Goal: Answer question/provide support: Share knowledge or assist other users

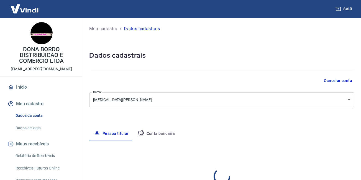
select select "SP"
select select "business"
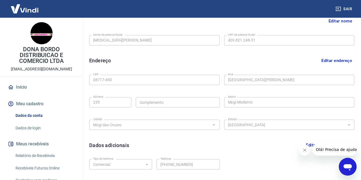
scroll to position [28, 0]
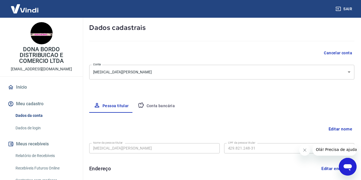
click at [164, 106] on button "Conta bancária" at bounding box center [156, 105] width 46 height 13
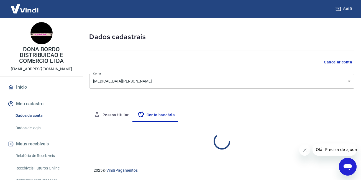
select select "1"
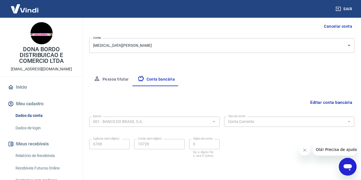
scroll to position [45, 0]
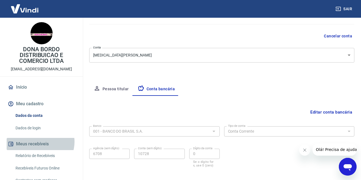
click at [40, 142] on button "Meus recebíveis" at bounding box center [41, 144] width 69 height 12
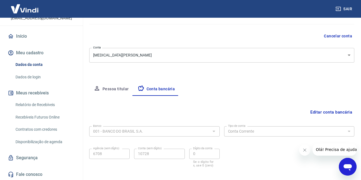
scroll to position [55, 0]
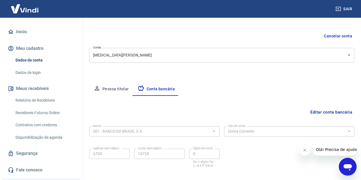
click at [44, 99] on link "Relatório de Recebíveis" at bounding box center [44, 100] width 63 height 11
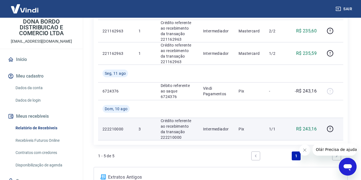
scroll to position [97, 0]
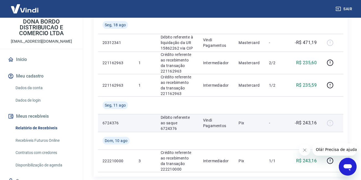
click at [169, 126] on p "Débito referente ao saque 6724376" at bounding box center [177, 123] width 33 height 17
click at [330, 122] on div at bounding box center [331, 122] width 13 height 9
click at [109, 122] on p "6724376" at bounding box center [115, 123] width 27 height 6
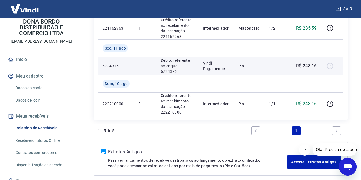
scroll to position [180, 0]
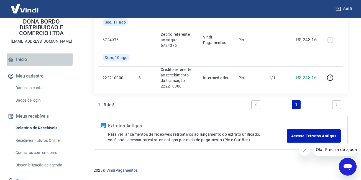
click at [22, 59] on link "Início" at bounding box center [41, 59] width 69 height 12
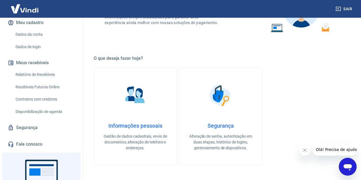
scroll to position [83, 0]
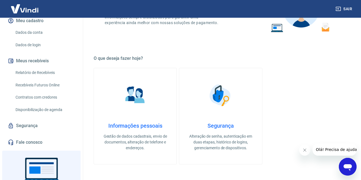
click at [41, 83] on link "Recebíveis Futuros Online" at bounding box center [44, 84] width 63 height 11
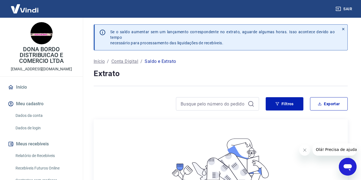
click at [342, 127] on div "Não há itens registrados ainda. Quando houver itens registrados, eles serão exi…" at bounding box center [220, 175] width 245 height 102
click at [95, 63] on p "Início" at bounding box center [99, 61] width 11 height 7
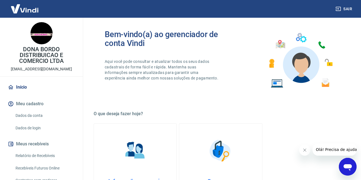
scroll to position [194, 0]
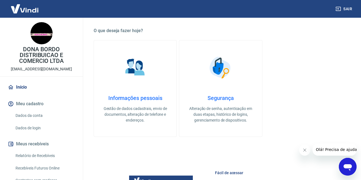
click at [144, 96] on h4 "Informações pessoais" at bounding box center [135, 98] width 65 height 7
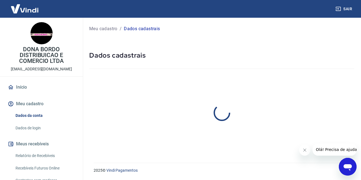
select select "SP"
select select "business"
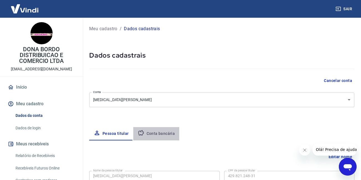
click at [156, 132] on button "Conta bancária" at bounding box center [156, 133] width 46 height 13
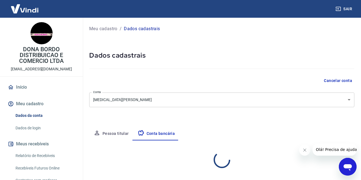
select select "1"
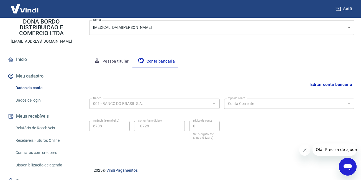
scroll to position [51, 0]
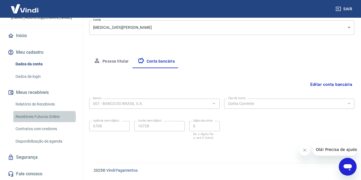
click at [44, 117] on link "Recebíveis Futuros Online" at bounding box center [44, 116] width 63 height 11
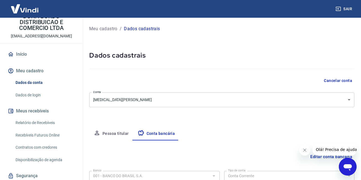
scroll to position [0, 0]
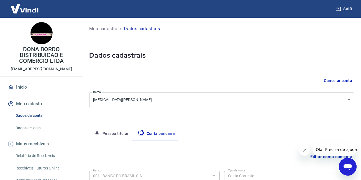
click at [15, 84] on link "Início" at bounding box center [41, 87] width 69 height 12
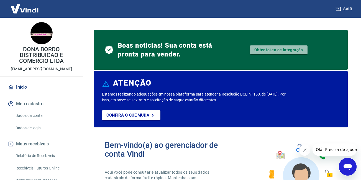
click at [271, 48] on link "Obter token de integração" at bounding box center [279, 49] width 58 height 9
click at [267, 48] on link "Obter token de integração" at bounding box center [279, 49] width 58 height 9
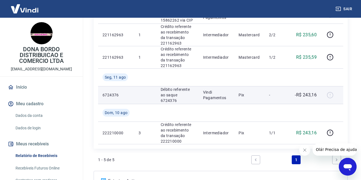
scroll to position [138, 0]
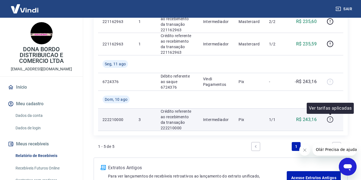
click at [331, 121] on icon "button" at bounding box center [329, 119] width 7 height 7
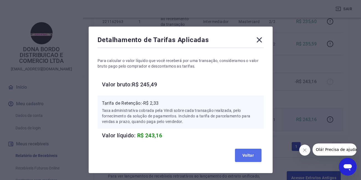
click at [247, 156] on button "Voltar" at bounding box center [248, 155] width 27 height 13
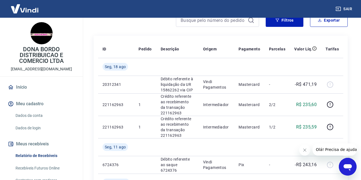
scroll to position [51, 0]
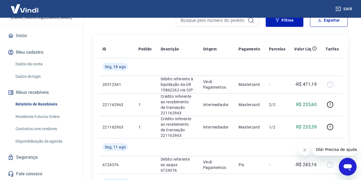
click at [48, 143] on link "Disponibilização de agenda" at bounding box center [44, 141] width 63 height 11
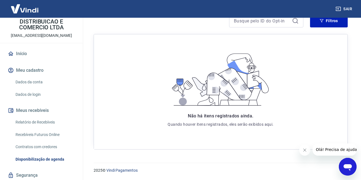
scroll to position [24, 0]
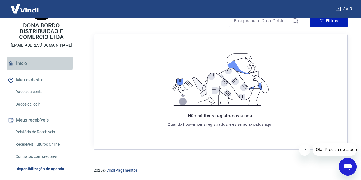
click at [23, 61] on link "Início" at bounding box center [41, 63] width 69 height 12
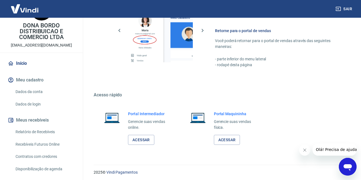
scroll to position [373, 0]
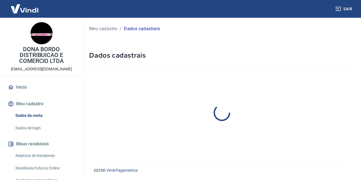
select select "SP"
select select "business"
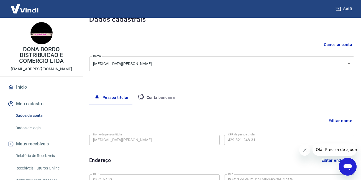
scroll to position [8, 0]
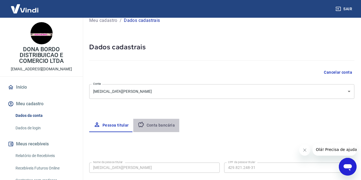
click at [164, 121] on button "Conta bancária" at bounding box center [156, 125] width 46 height 13
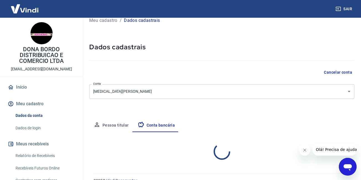
select select "1"
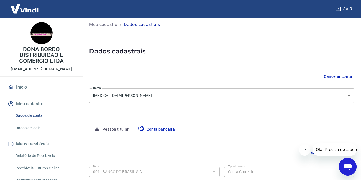
scroll to position [0, 0]
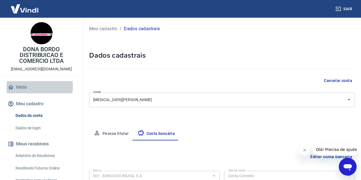
click at [23, 86] on link "Início" at bounding box center [41, 87] width 69 height 12
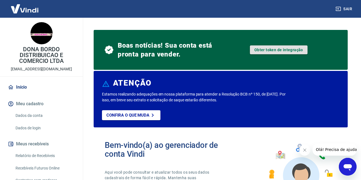
click at [280, 48] on link "Obter token de integração" at bounding box center [279, 49] width 58 height 9
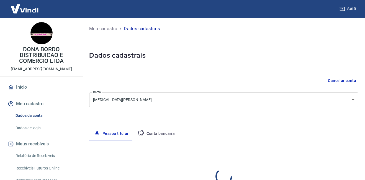
select select "SP"
select select "business"
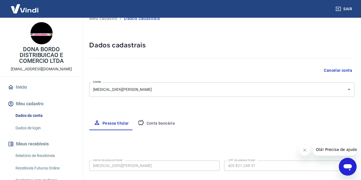
scroll to position [8, 0]
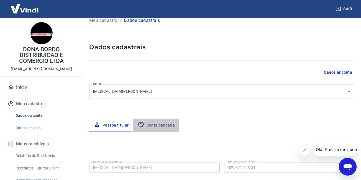
click at [159, 123] on button "Conta bancária" at bounding box center [156, 125] width 46 height 13
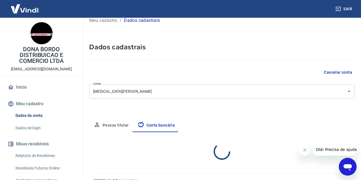
select select "1"
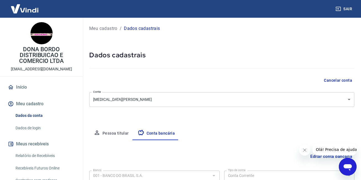
scroll to position [0, 0]
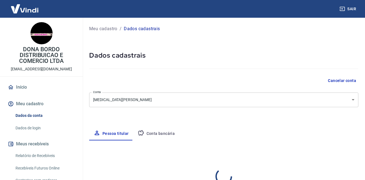
select select "SP"
select select "business"
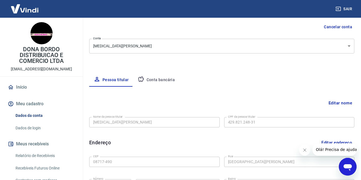
scroll to position [36, 0]
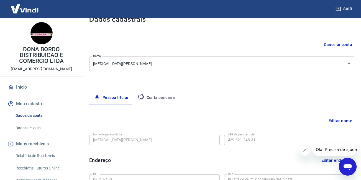
click at [167, 98] on button "Conta bancária" at bounding box center [156, 97] width 46 height 13
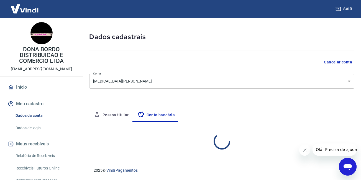
select select "1"
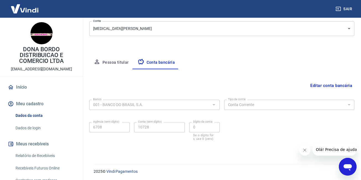
scroll to position [72, 0]
click at [330, 151] on span "Olá! Precisa de ajuda?" at bounding box center [336, 149] width 43 height 4
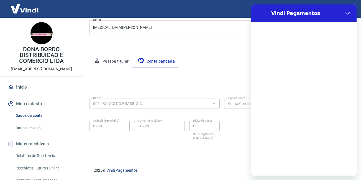
scroll to position [0, 0]
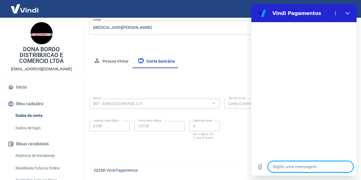
type textarea "b"
type textarea "x"
type textarea "bo"
type textarea "x"
type textarea "bom"
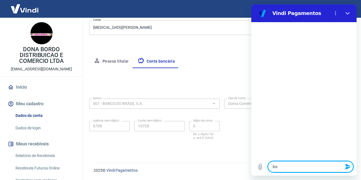
type textarea "x"
type textarea "bom"
type textarea "x"
type textarea "bom d"
type textarea "x"
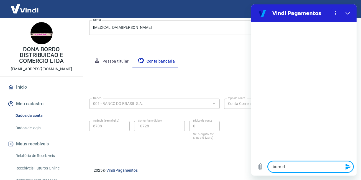
type textarea "bom di"
type textarea "x"
type textarea "bom dia"
type textarea "x"
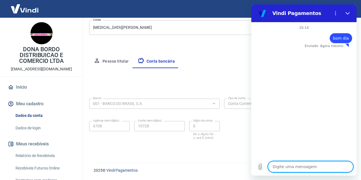
type textarea "n"
type textarea "x"
type textarea "nã"
type textarea "x"
type textarea "não"
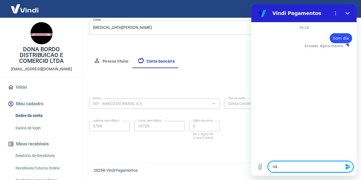
type textarea "x"
type textarea "não"
type textarea "x"
type textarea "não e"
type textarea "x"
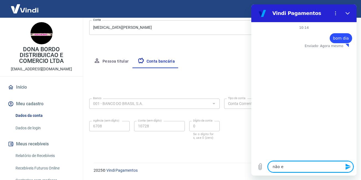
type textarea "não es"
type textarea "x"
type textarea "não est"
type textarea "x"
type textarea "não esto"
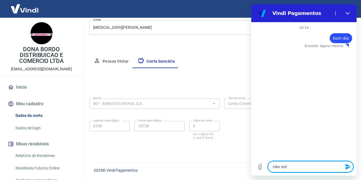
type textarea "x"
type textarea "não estou"
type textarea "x"
type textarea "não estou"
type textarea "x"
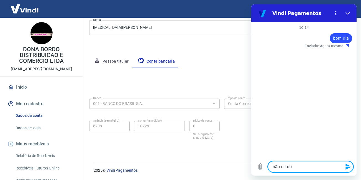
type textarea "não estou v"
type textarea "x"
type textarea "não estou vi"
type textarea "x"
type textarea "não estou viz"
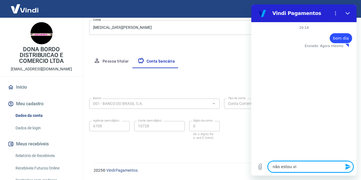
type textarea "x"
type textarea "não estou vizu"
type textarea "x"
type textarea "não estou vizua"
type textarea "x"
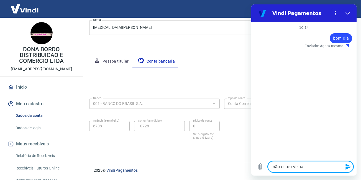
type textarea "não estou vizual"
type textarea "x"
type textarea "não estou vizuali"
type textarea "x"
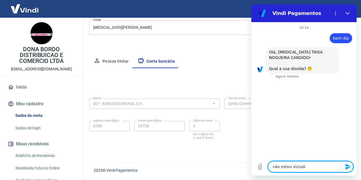
type textarea "não estou vizual"
type textarea "x"
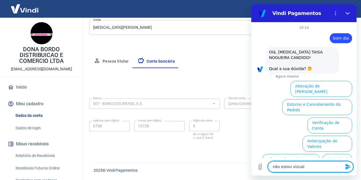
scroll to position [37, 0]
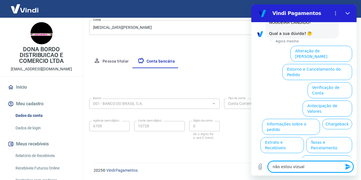
type textarea "não estou vizua"
type textarea "x"
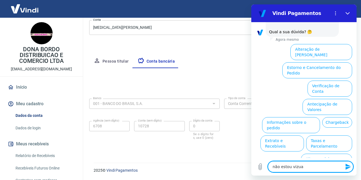
type textarea "não estou vizu"
type textarea "x"
type textarea "não estou viz"
type textarea "x"
type textarea "não estou vi"
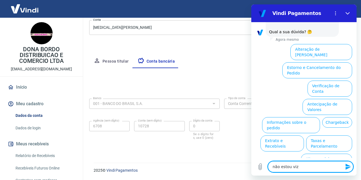
type textarea "x"
type textarea "não estou v"
type textarea "x"
type textarea "não estou"
type textarea "x"
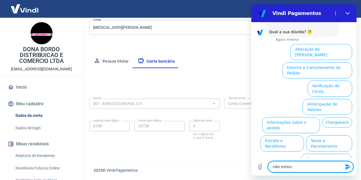
type textarea "não estou"
type textarea "x"
type textarea "não esto"
type textarea "x"
type textarea "não est"
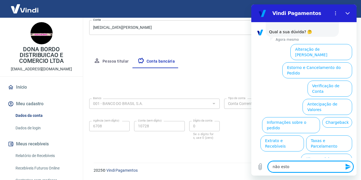
type textarea "x"
type textarea "não es"
type textarea "x"
type textarea "não e"
type textarea "x"
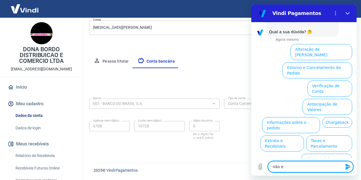
type textarea "não"
type textarea "x"
type textarea "não"
type textarea "x"
type textarea "nã"
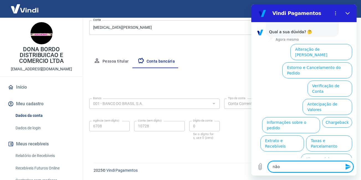
type textarea "x"
type textarea "n"
type textarea "x"
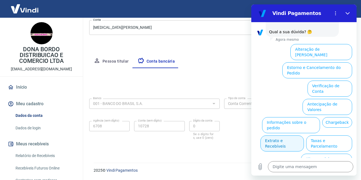
click at [304, 135] on button "Extrato e Recebíveis" at bounding box center [281, 143] width 43 height 16
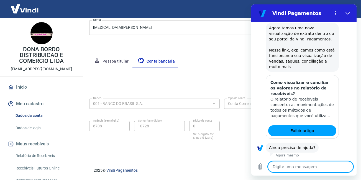
scroll to position [86, 0]
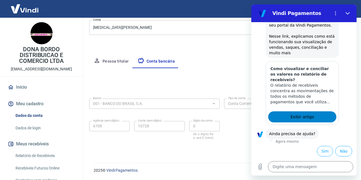
click at [300, 117] on span "Exibir artigo" at bounding box center [302, 116] width 24 height 7
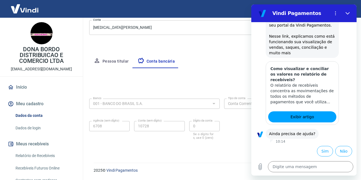
type textarea "x"
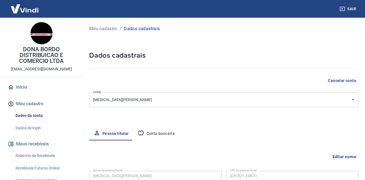
select select "SP"
select select "business"
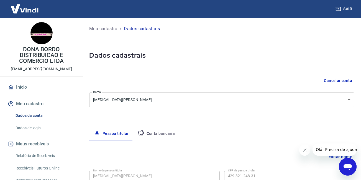
click at [166, 134] on button "Conta bancária" at bounding box center [156, 133] width 46 height 13
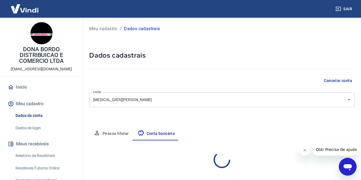
select select "1"
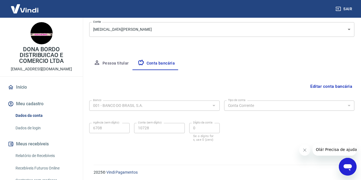
scroll to position [72, 0]
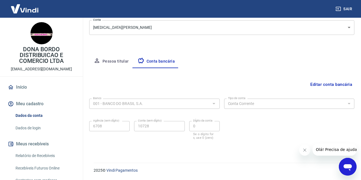
click at [345, 149] on span "Olá! Precisa de ajuda?" at bounding box center [336, 149] width 43 height 4
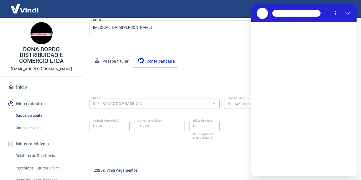
scroll to position [0, 0]
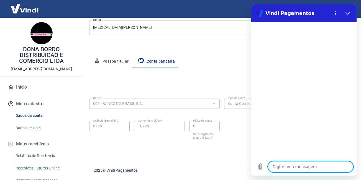
type textarea "c"
type textarea "x"
type textarea "co"
type textarea "x"
type textarea "con"
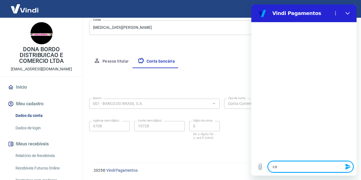
type textarea "x"
type textarea "cont"
type textarea "x"
type textarea "conta"
type textarea "x"
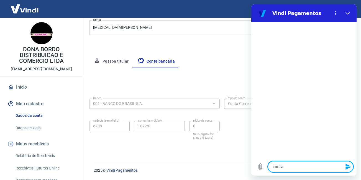
type textarea "conta"
type textarea "x"
type textarea "conta b"
type textarea "x"
type textarea "conta ba"
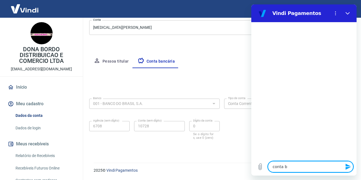
type textarea "x"
type textarea "conta ban"
type textarea "x"
type textarea "conta banc"
type textarea "x"
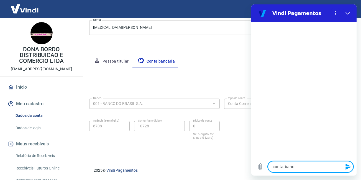
type textarea "conta banca"
type textarea "x"
type textarea "conta bancar"
type textarea "x"
type textarea "conta bancari"
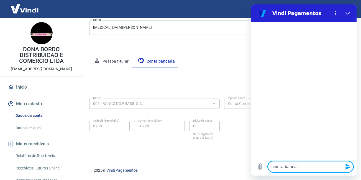
type textarea "x"
type textarea "conta bancaria"
type textarea "x"
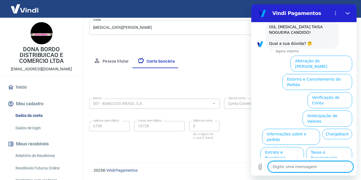
scroll to position [37, 0]
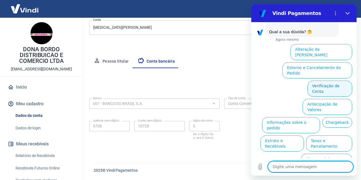
click at [320, 81] on button "Verificação de Conta" at bounding box center [329, 89] width 45 height 16
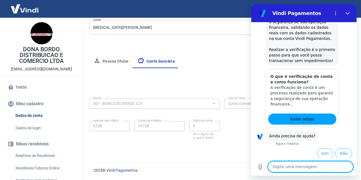
scroll to position [92, 0]
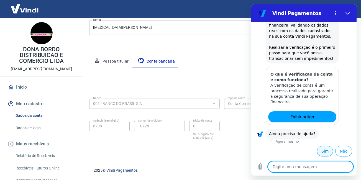
click at [317, 152] on button "Sim" at bounding box center [325, 151] width 16 height 11
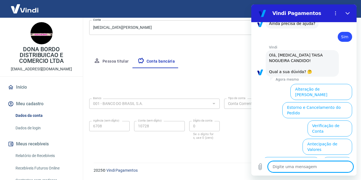
scroll to position [242, 0]
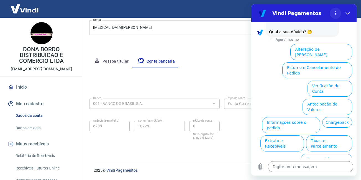
click at [335, 14] on icon "Menu de opções" at bounding box center [335, 13] width 4 height 4
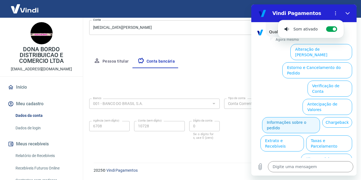
click at [320, 117] on button "Informações sobre o pedido" at bounding box center [291, 125] width 58 height 16
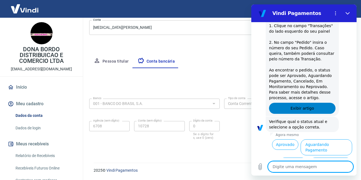
scroll to position [337, 0]
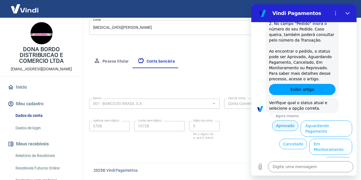
click at [287, 125] on button "Aprovado" at bounding box center [285, 125] width 27 height 11
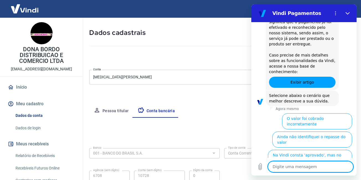
scroll to position [17, 0]
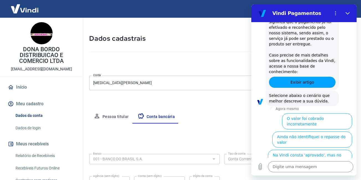
click at [25, 88] on link "Início" at bounding box center [41, 87] width 69 height 12
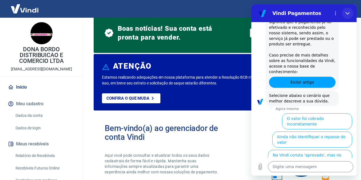
click at [348, 14] on icon "Fechar" at bounding box center [347, 13] width 4 height 2
type textarea "x"
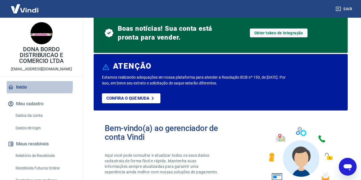
click at [21, 86] on link "Início" at bounding box center [41, 87] width 69 height 12
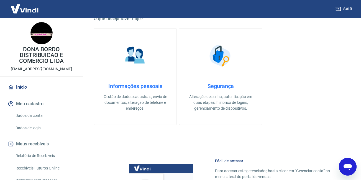
scroll to position [211, 0]
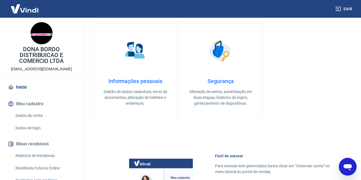
click at [149, 75] on link "Informações pessoais Gestão de dados cadastrais, envio de documentos, alteração…" at bounding box center [135, 71] width 83 height 97
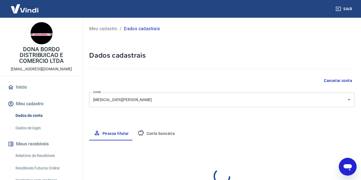
select select "SP"
select select "business"
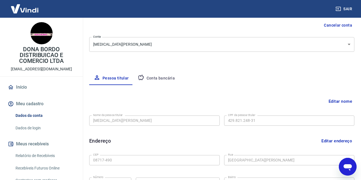
click at [159, 79] on button "Conta bancária" at bounding box center [156, 78] width 46 height 13
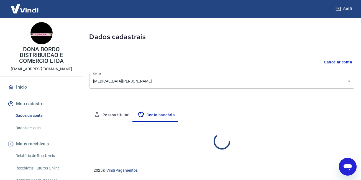
select select "1"
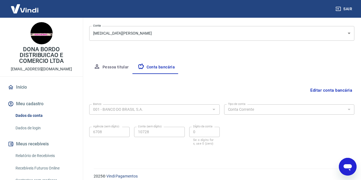
scroll to position [72, 0]
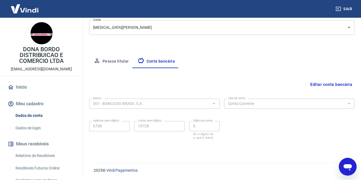
click at [22, 87] on link "Início" at bounding box center [41, 87] width 69 height 12
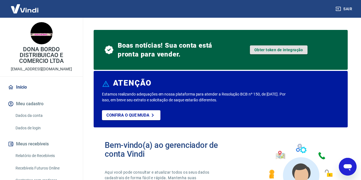
click at [276, 53] on link "Obter token de integração" at bounding box center [279, 49] width 58 height 9
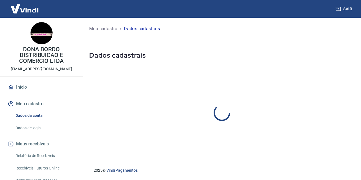
select select "SP"
select select "business"
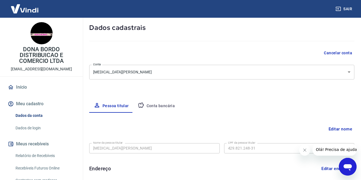
click at [167, 104] on button "Conta bancária" at bounding box center [156, 105] width 46 height 13
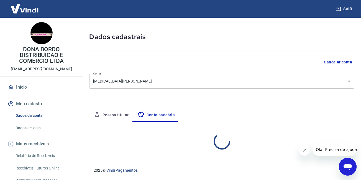
select select "1"
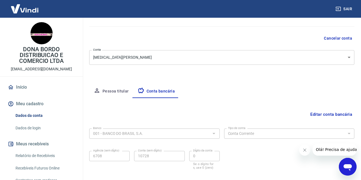
scroll to position [55, 0]
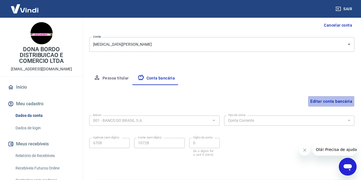
click at [327, 102] on button "Editar conta bancária" at bounding box center [331, 101] width 46 height 11
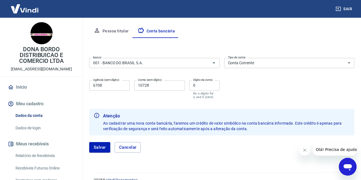
scroll to position [111, 0]
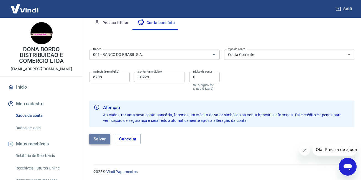
click at [102, 139] on button "Salvar" at bounding box center [99, 139] width 21 height 11
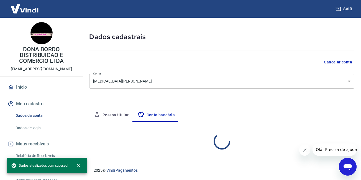
select select "1"
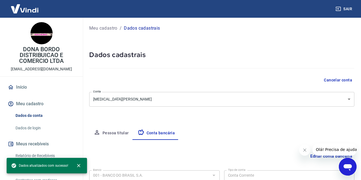
scroll to position [0, 0]
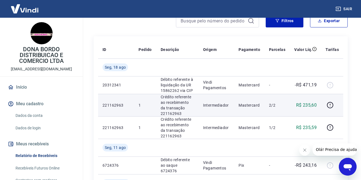
scroll to position [55, 0]
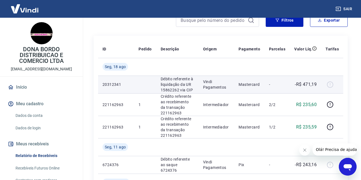
click at [332, 86] on div at bounding box center [331, 84] width 13 height 9
click at [330, 86] on div at bounding box center [331, 84] width 13 height 9
click at [109, 84] on p "20312341" at bounding box center [115, 85] width 27 height 6
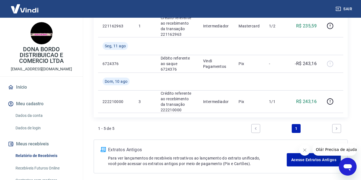
scroll to position [166, 0]
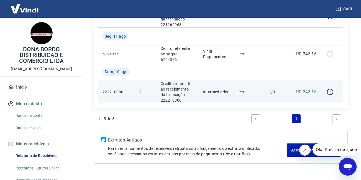
click at [211, 91] on p "Intermediador" at bounding box center [216, 92] width 27 height 6
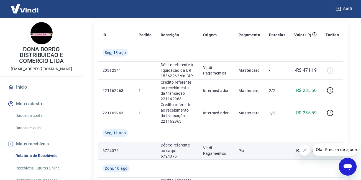
scroll to position [97, 0]
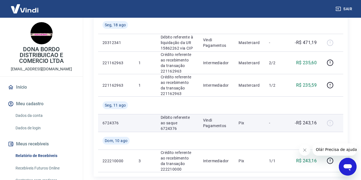
click at [329, 123] on div at bounding box center [331, 122] width 13 height 9
click at [250, 123] on p "Pix" at bounding box center [249, 123] width 22 height 6
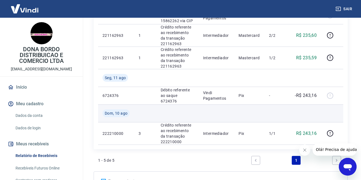
scroll to position [125, 0]
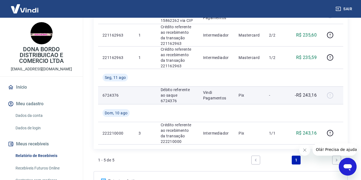
click at [116, 97] on p "6724376" at bounding box center [115, 95] width 27 height 6
drag, startPoint x: 331, startPoint y: 96, endPoint x: 302, endPoint y: 95, distance: 28.5
click at [302, 95] on p "-R$ 243,16" at bounding box center [306, 95] width 22 height 7
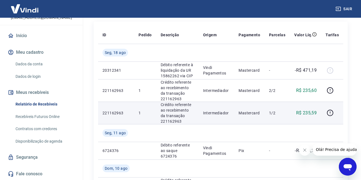
scroll to position [97, 0]
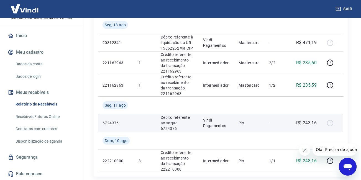
click at [218, 125] on p "Vindi Pagamentos" at bounding box center [216, 122] width 27 height 11
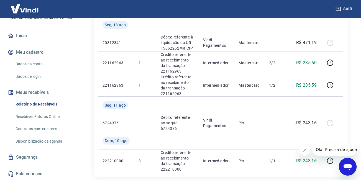
click at [35, 174] on link "Fale conosco" at bounding box center [41, 174] width 69 height 12
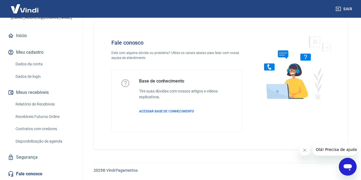
scroll to position [7, 0]
click at [167, 112] on span "ACESSAR BASE DE CONHECIMENTO" at bounding box center [166, 111] width 55 height 4
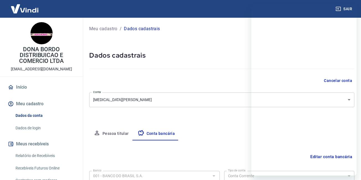
select select "1"
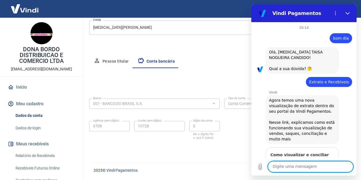
scroll to position [94, 0]
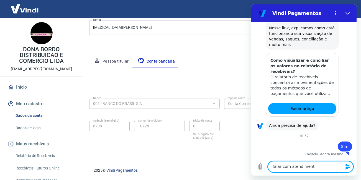
type textarea "falar com atendimento"
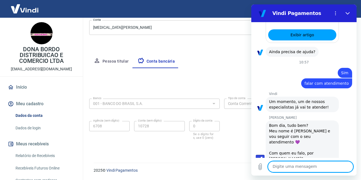
scroll to position [169, 0]
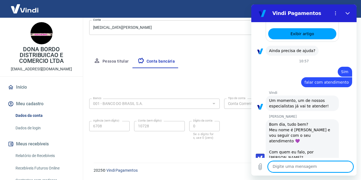
click at [299, 166] on textarea at bounding box center [310, 166] width 85 height 11
type textarea "[PERSON_NAME]"
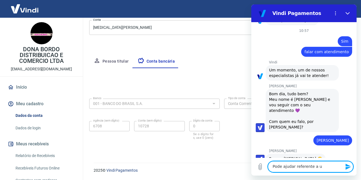
scroll to position [201, 0]
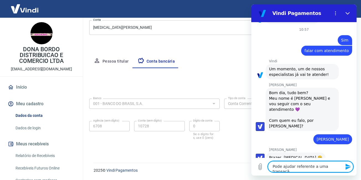
type textarea "Pode ajudar referente a uma transação"
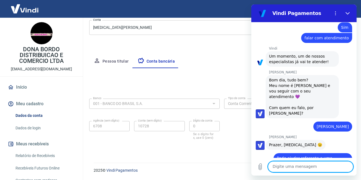
scroll to position [213, 0]
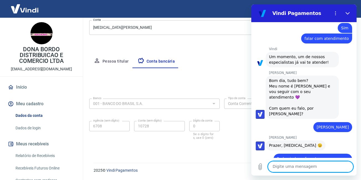
paste textarea "6724376 Débito referente ao saque 6724376 Vindi Pagamentos Pix - -R$ 243,16"
type textarea "6724376 Débito referente ao saque 6724376 Vindi Pagamentos Pix - -R$ 243,16"
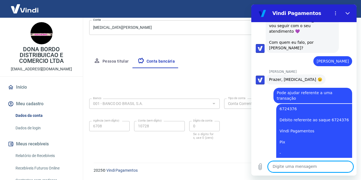
scroll to position [280, 0]
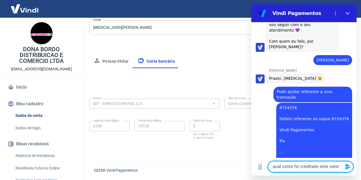
type textarea "qual conta foi creditado este valor ?"
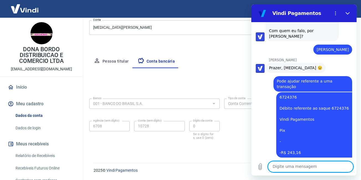
scroll to position [301, 0]
type textarea "dia [DATE]"
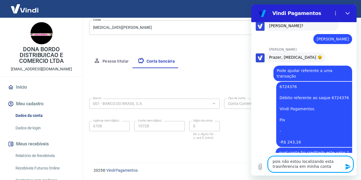
click at [280, 169] on textarea "pois não estou localizando esta trasnferencia em minha conta" at bounding box center [310, 164] width 85 height 16
type textarea "pois não estou localizando esta transferencia em minha conta"
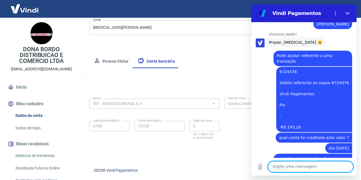
scroll to position [317, 0]
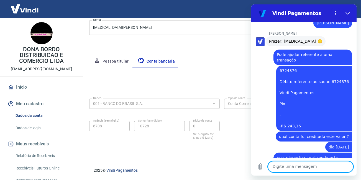
click at [154, 146] on form "Banco 001 - BANCO DO BRASIL S.A. Banco Tipo de conta Conta Corrente Conta Poupa…" at bounding box center [221, 122] width 265 height 53
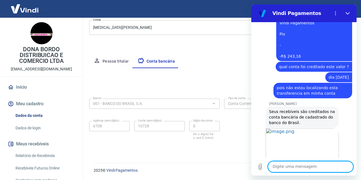
scroll to position [387, 0]
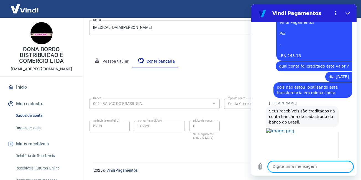
click at [346, 105] on div "Viviane Geraldi diz: Seus recebíveis são creditados na conta bancária de cadast…" at bounding box center [305, 116] width 101 height 22
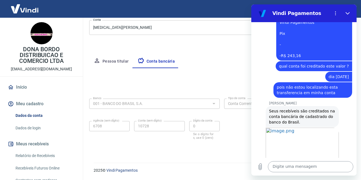
click at [299, 167] on textarea at bounding box center [310, 166] width 85 height 11
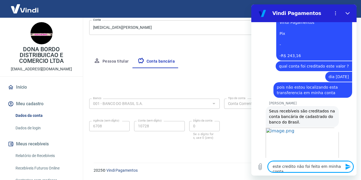
type textarea "este credito não foi feito em minha conta"
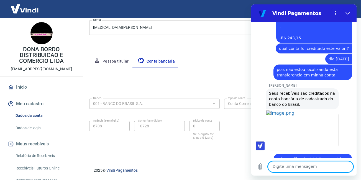
scroll to position [406, 0]
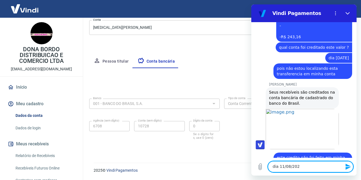
type textarea "dia 11/08/2025"
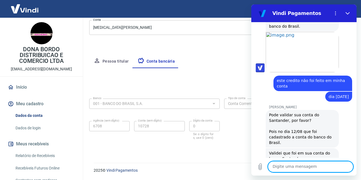
scroll to position [484, 0]
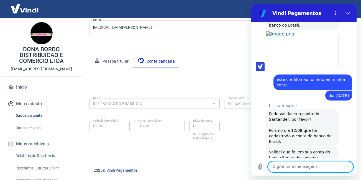
click at [293, 164] on textarea at bounding box center [310, 166] width 85 height 11
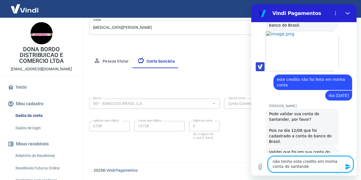
type textarea "não tenho este credito em minha conta do santander"
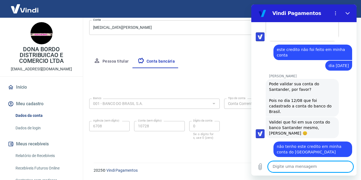
scroll to position [513, 0]
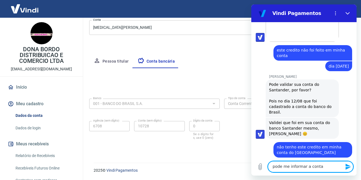
type textarea "pode me informar a conta"
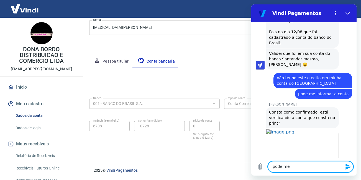
scroll to position [584, 0]
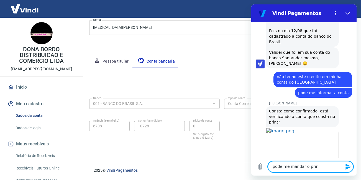
type textarea "pode me mandar o print"
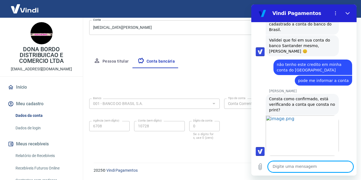
scroll to position [597, 0]
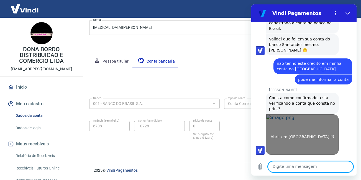
click at [306, 135] on span "Abrir em nova aba" at bounding box center [301, 137] width 63 height 4
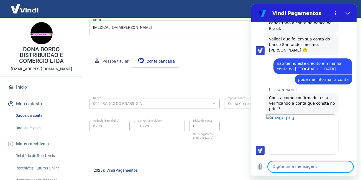
scroll to position [615, 0]
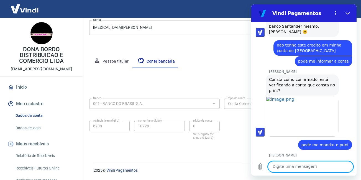
click at [293, 170] on textarea at bounding box center [310, 166] width 85 height 11
type textarea "vou verificar"
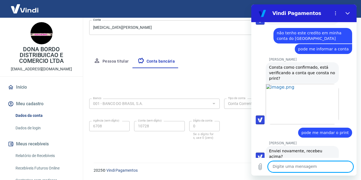
scroll to position [629, 0]
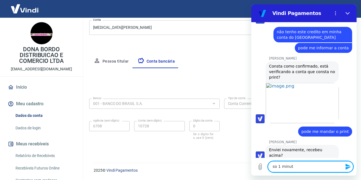
type textarea "so 1 minuto"
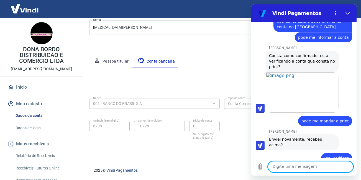
scroll to position [657, 0]
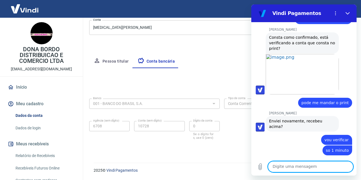
click at [298, 168] on textarea at bounding box center [310, 166] width 85 height 11
type textarea "correto"
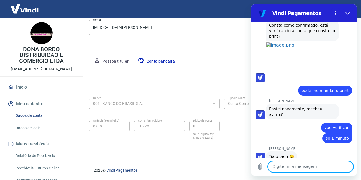
scroll to position [671, 0]
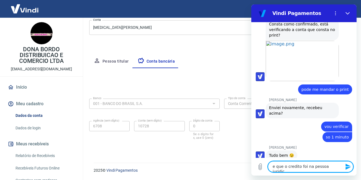
type textarea "e que o credito foi na pessoa juridica"
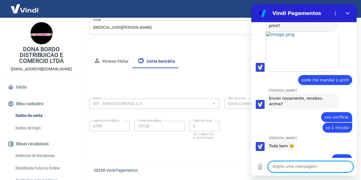
scroll to position [681, 0]
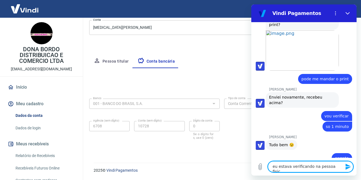
type textarea "eu estava verificando na pessoa fisica"
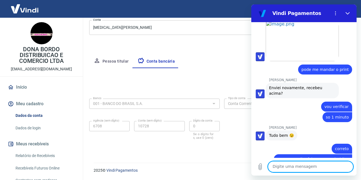
scroll to position [692, 0]
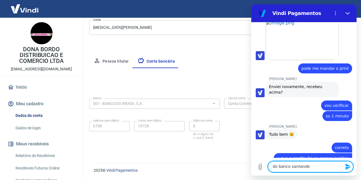
type textarea "do banco santander"
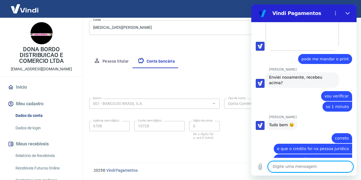
scroll to position [702, 0]
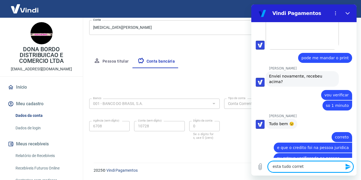
type textarea "esta tudo correto"
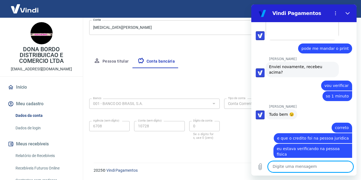
scroll to position [713, 0]
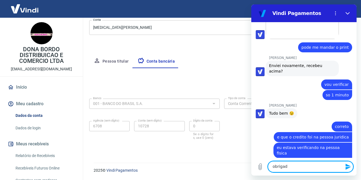
type textarea "obrigado"
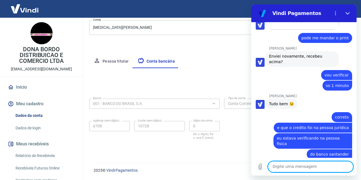
scroll to position [723, 0]
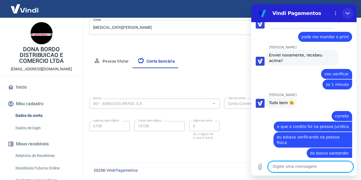
click at [349, 13] on icon "Fechar" at bounding box center [347, 13] width 4 height 2
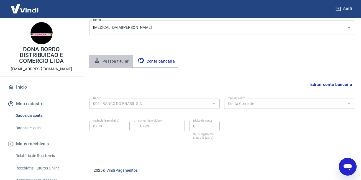
click at [117, 63] on button "Pessoa titular" at bounding box center [111, 61] width 44 height 13
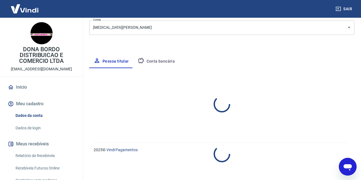
select select "SP"
select select "business"
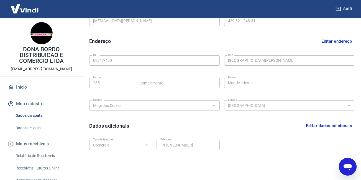
scroll to position [155, 0]
click at [27, 100] on button "Meu cadastro" at bounding box center [41, 104] width 69 height 12
click at [30, 105] on button "Meu cadastro" at bounding box center [41, 104] width 69 height 12
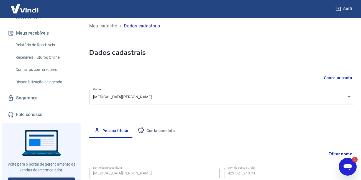
scroll to position [0, 0]
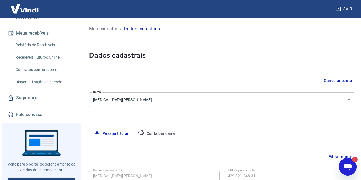
click at [345, 163] on icon "Abrir janela de mensagens, 1 mensagem não lida" at bounding box center [347, 167] width 10 height 10
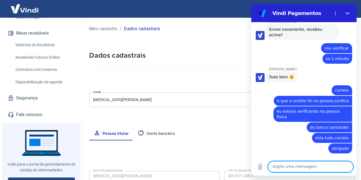
scroll to position [750, 0]
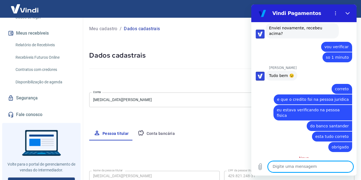
click at [309, 169] on textarea at bounding box center [310, 166] width 85 height 11
type textarea "sim"
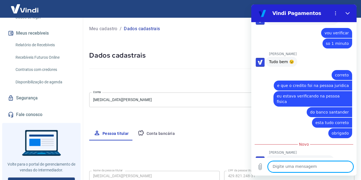
scroll to position [764, 0]
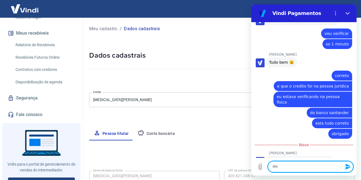
type textarea "m"
type textarea "muito grata pelo auxilio"
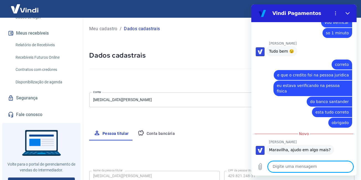
scroll to position [774, 0]
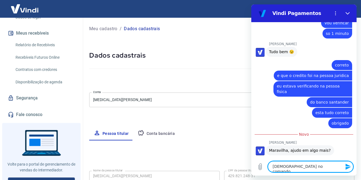
type textarea "deus no comando !"
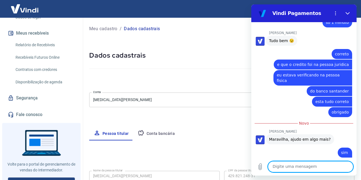
scroll to position [785, 0]
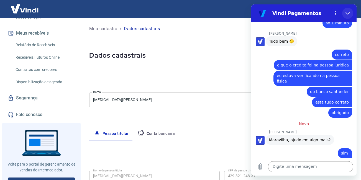
drag, startPoint x: 346, startPoint y: 12, endPoint x: 595, endPoint y: 17, distance: 248.6
click at [346, 12] on icon "Fechar" at bounding box center [347, 13] width 4 height 4
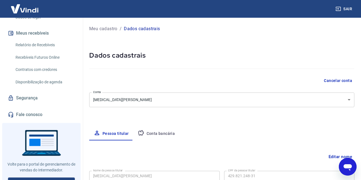
scroll to position [785, 0]
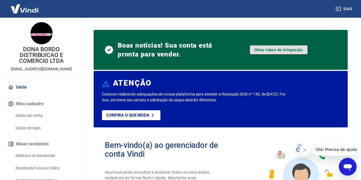
click at [273, 49] on link "Obter token de integração" at bounding box center [279, 49] width 58 height 9
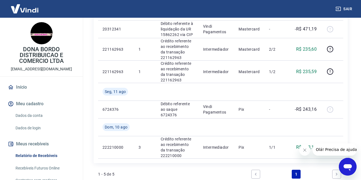
scroll to position [138, 0]
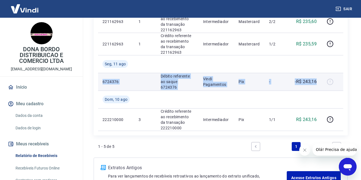
drag, startPoint x: 102, startPoint y: 83, endPoint x: 316, endPoint y: 86, distance: 213.7
click at [316, 86] on tr "6724376 Débito referente ao saque 6724376 Vindi Pagamentos Pix - -R$ 243,16" at bounding box center [220, 82] width 245 height 18
drag, startPoint x: 316, startPoint y: 86, endPoint x: 303, endPoint y: 81, distance: 13.7
copy tr "6724376 Débito referente ao saque 6724376 Vindi Pagamentos Pix - -R$ 243,16"
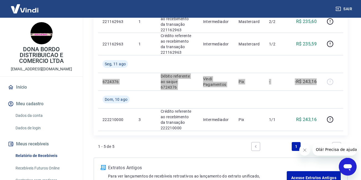
click at [324, 148] on span "Olá! Precisa de ajuda?" at bounding box center [336, 149] width 43 height 4
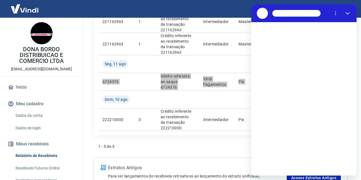
scroll to position [0, 0]
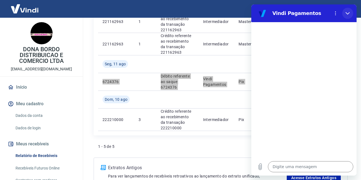
click at [348, 12] on icon "Fechar" at bounding box center [347, 13] width 4 height 4
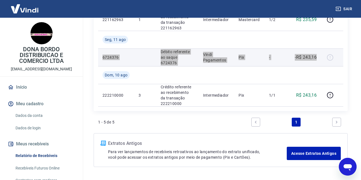
scroll to position [166, 0]
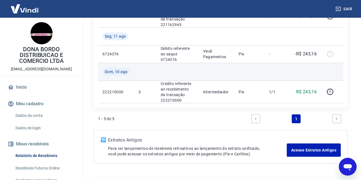
click at [231, 71] on td at bounding box center [216, 72] width 36 height 18
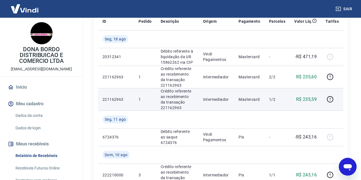
scroll to position [138, 0]
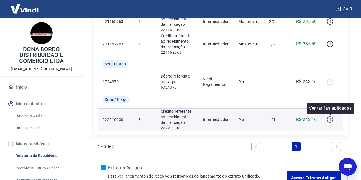
click at [329, 121] on icon "button" at bounding box center [329, 119] width 7 height 7
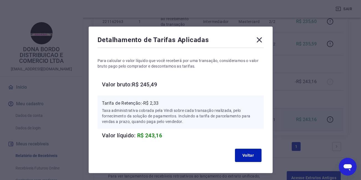
click at [259, 42] on icon at bounding box center [259, 39] width 9 height 9
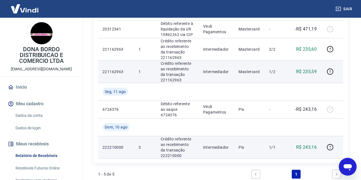
scroll to position [83, 0]
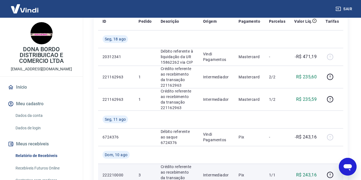
click at [349, 169] on icon "Abrir janela de mensagens" at bounding box center [347, 167] width 8 height 7
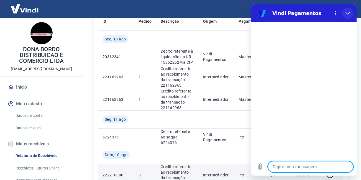
click at [346, 14] on icon "Fechar" at bounding box center [347, 13] width 4 height 4
type textarea "x"
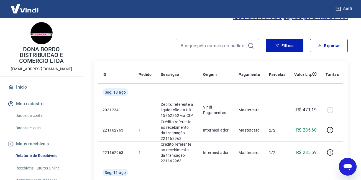
scroll to position [0, 0]
